Goal: Use online tool/utility: Utilize a website feature to perform a specific function

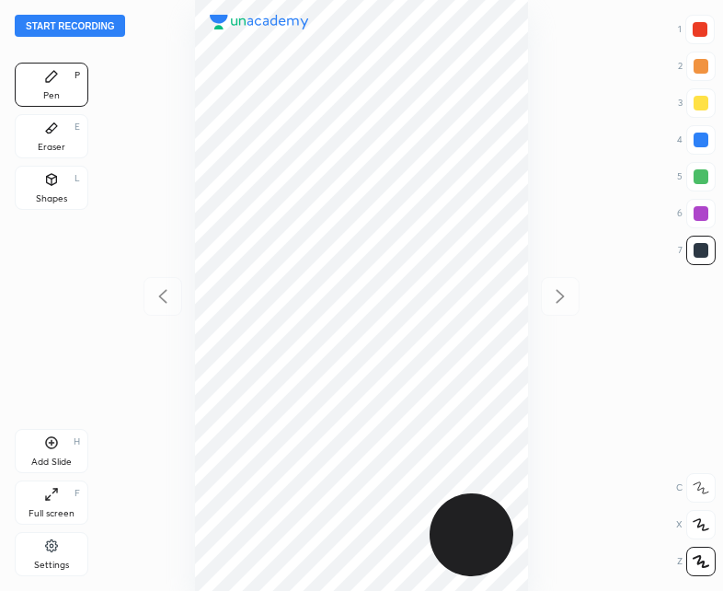
scroll to position [591, 429]
click at [50, 21] on button "Start recording" at bounding box center [70, 26] width 110 height 22
click at [62, 24] on button "End recording" at bounding box center [66, 26] width 102 height 22
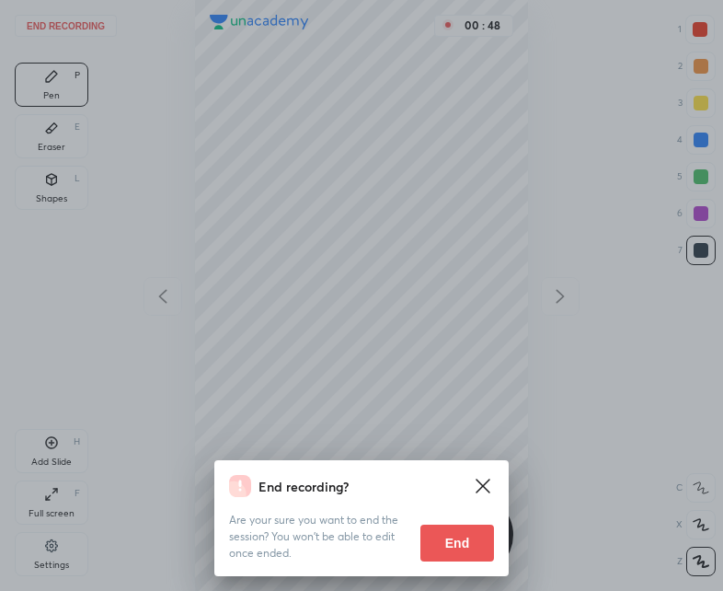
click at [459, 537] on button "End" at bounding box center [458, 543] width 74 height 37
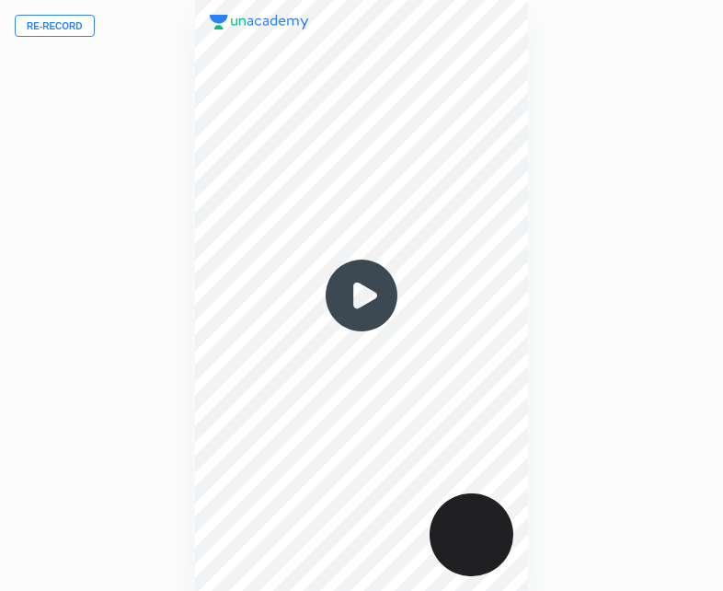
click at [40, 19] on button "Re-record" at bounding box center [55, 26] width 80 height 22
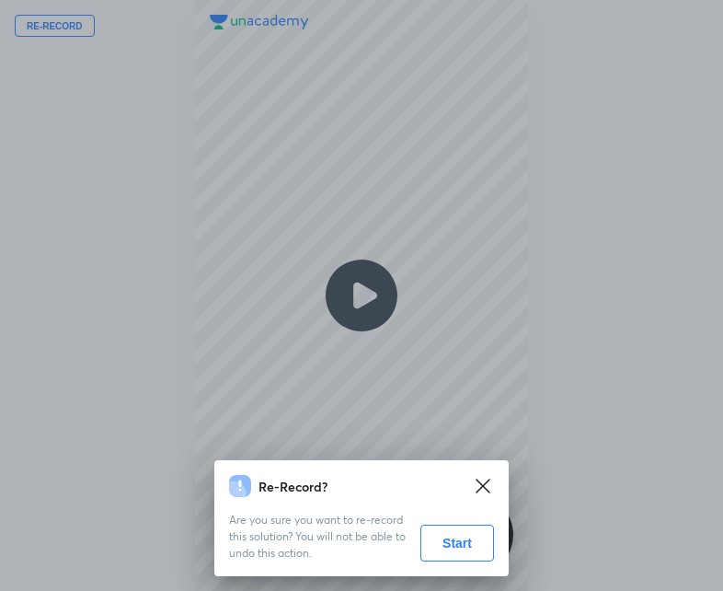
click at [464, 557] on button "Start" at bounding box center [458, 543] width 74 height 37
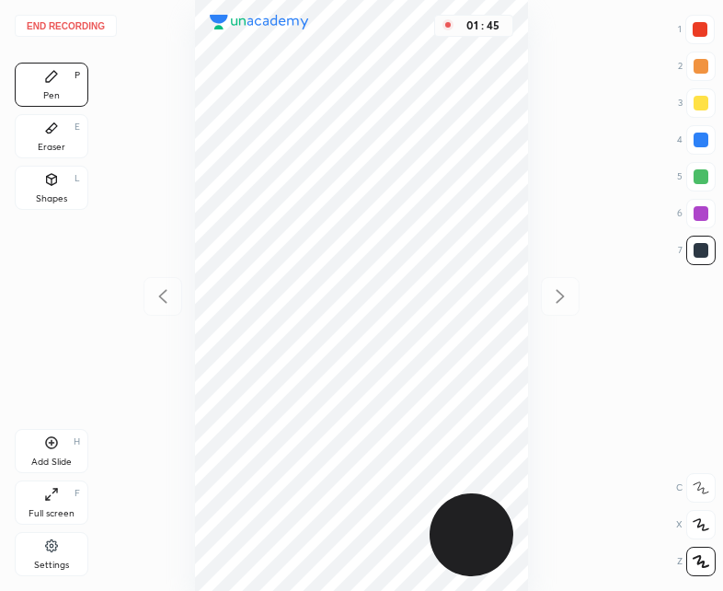
click at [72, 19] on button "End recording" at bounding box center [66, 26] width 102 height 22
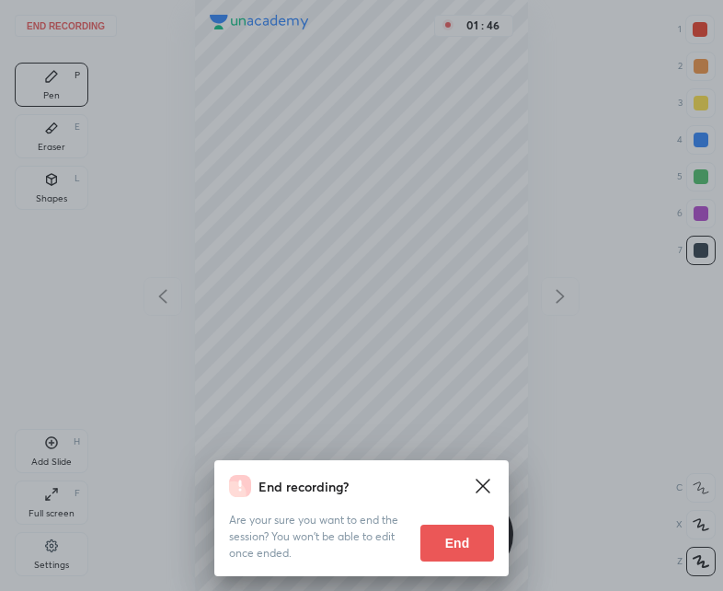
click at [442, 542] on button "End" at bounding box center [458, 543] width 74 height 37
